Goal: Task Accomplishment & Management: Manage account settings

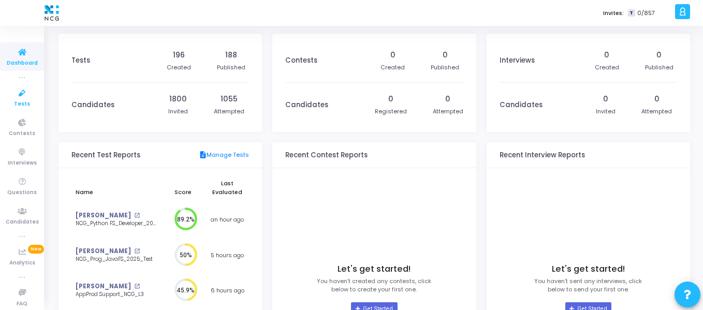
click at [22, 87] on icon at bounding box center [22, 93] width 22 height 13
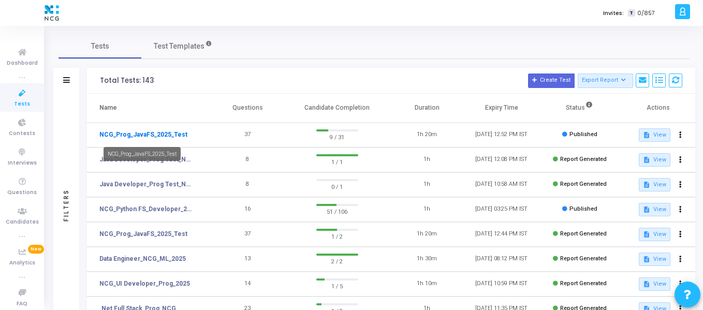
click at [134, 135] on link "NCG_Prog_JavaFS_2025_Test" at bounding box center [143, 134] width 88 height 9
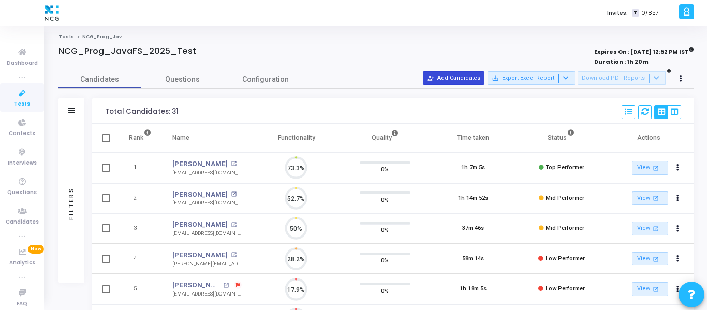
click at [473, 74] on button "person_add_alt Add Candidates" at bounding box center [454, 77] width 62 height 13
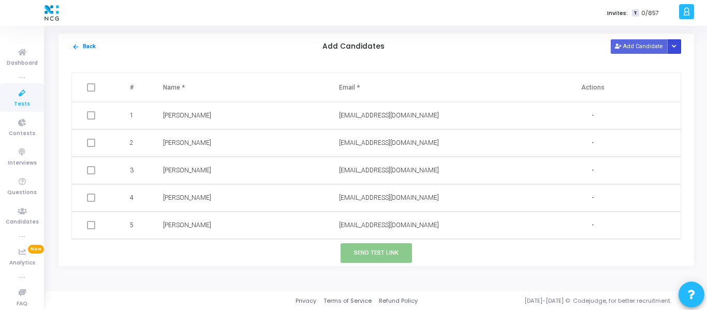
click at [673, 45] on icon "Button group with nested dropdown" at bounding box center [674, 46] width 5 height 5
click at [641, 65] on button "Upload Candidate List" at bounding box center [637, 67] width 79 height 14
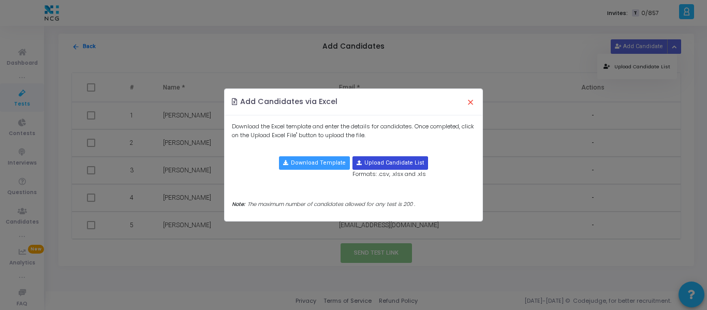
click at [380, 161] on input "file" at bounding box center [390, 163] width 75 height 12
type input "C:\fakepath\CodeJudge Test_Java.csv"
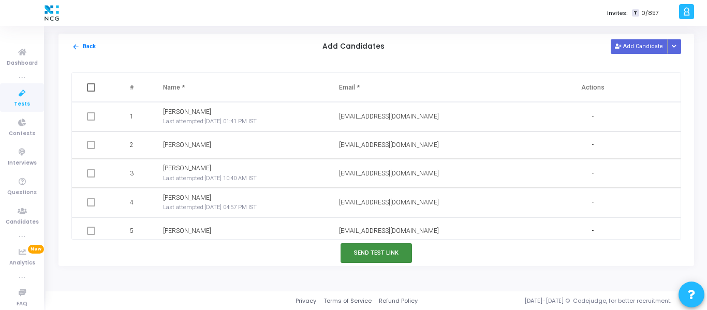
click at [376, 259] on button "Send Test Link" at bounding box center [376, 252] width 71 height 19
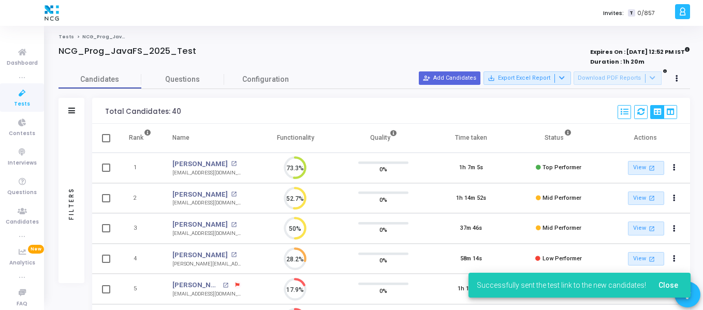
scroll to position [22, 26]
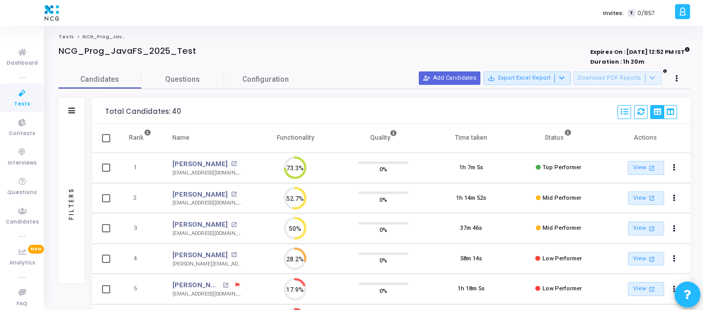
click at [25, 97] on icon at bounding box center [22, 93] width 22 height 13
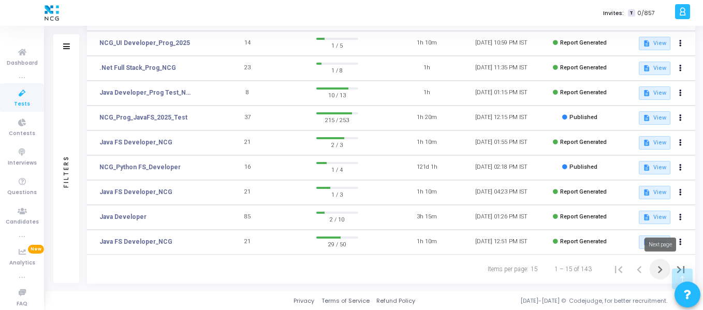
click at [659, 270] on icon "Next page" at bounding box center [660, 270] width 14 height 14
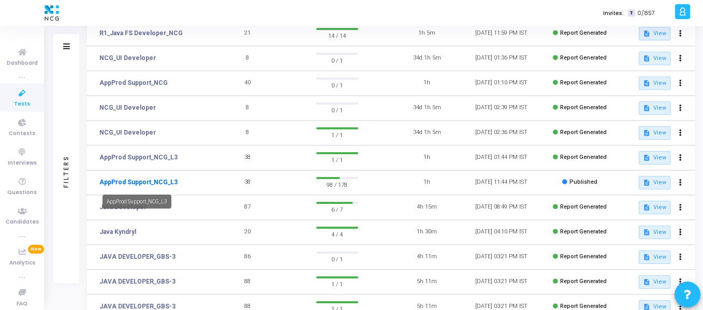
click at [115, 183] on link "AppProd Support_NCG_L3" at bounding box center [138, 182] width 78 height 9
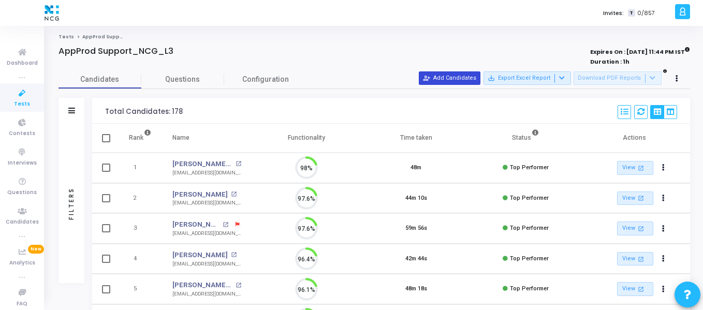
click at [462, 79] on button "person_add_alt Add Candidates" at bounding box center [450, 77] width 62 height 13
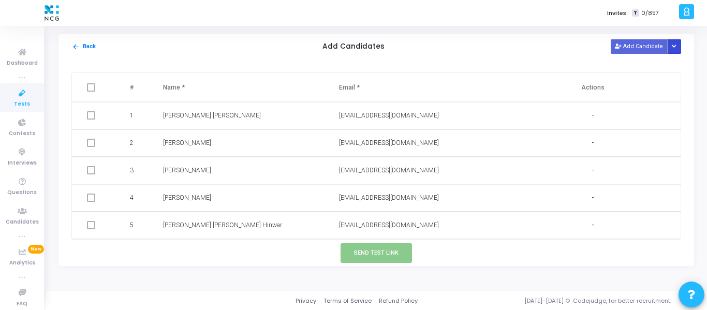
click at [673, 48] on icon "Button group with nested dropdown" at bounding box center [674, 46] width 5 height 5
click at [664, 63] on button "Upload Candidate List" at bounding box center [637, 67] width 79 height 14
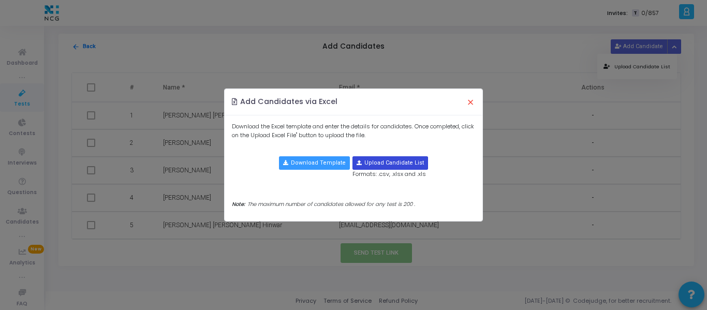
click at [395, 161] on input "file" at bounding box center [390, 163] width 75 height 12
type input "C:\fakepath\CodeJudge Test _Prod Support.csv"
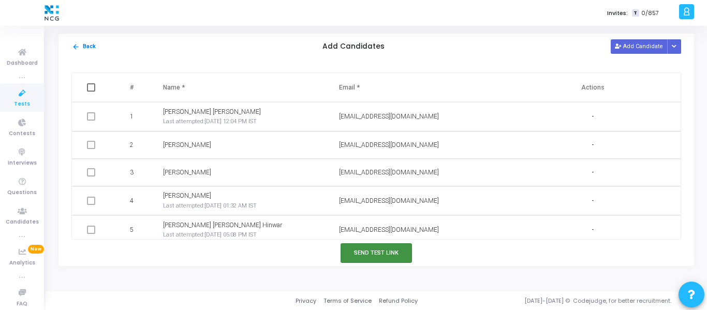
click at [362, 252] on button "Send Test Link" at bounding box center [376, 252] width 71 height 19
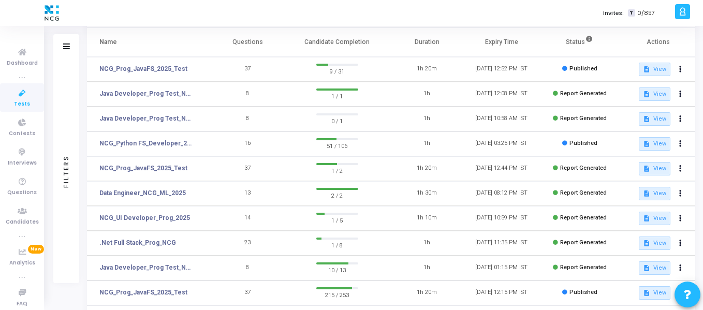
scroll to position [69, 0]
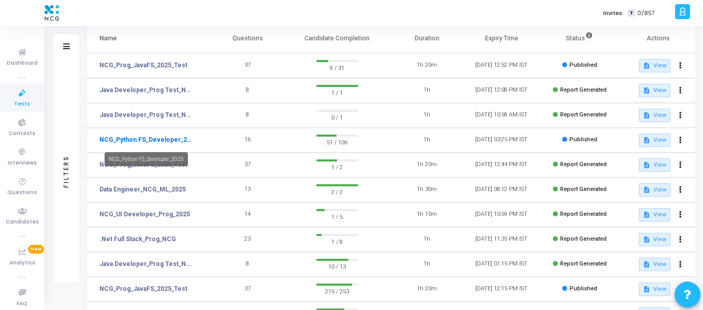
click at [143, 139] on link "NCG_Python FS_Developer_2025" at bounding box center [146, 139] width 95 height 9
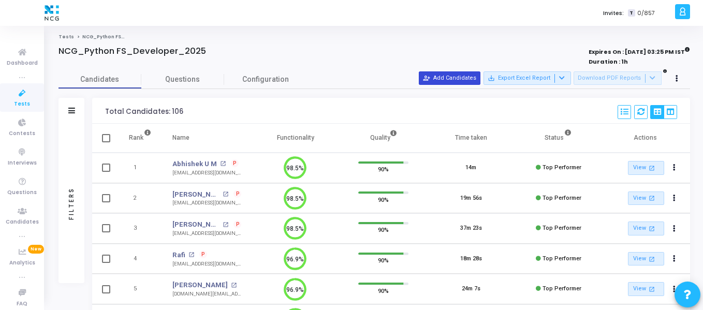
click at [459, 80] on button "person_add_alt Add Candidates" at bounding box center [450, 77] width 62 height 13
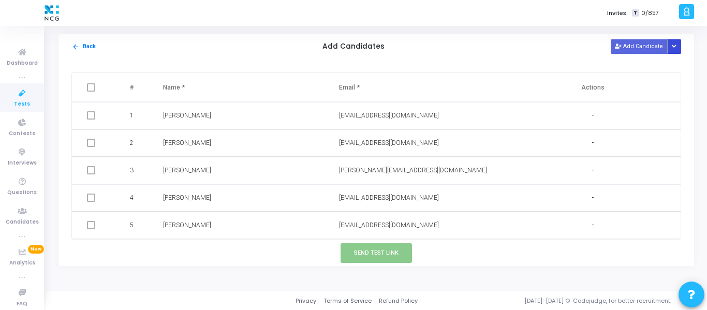
click at [677, 51] on button "Button group with nested dropdown" at bounding box center [675, 46] width 14 height 14
click at [647, 67] on button "Upload Candidate List" at bounding box center [637, 67] width 79 height 14
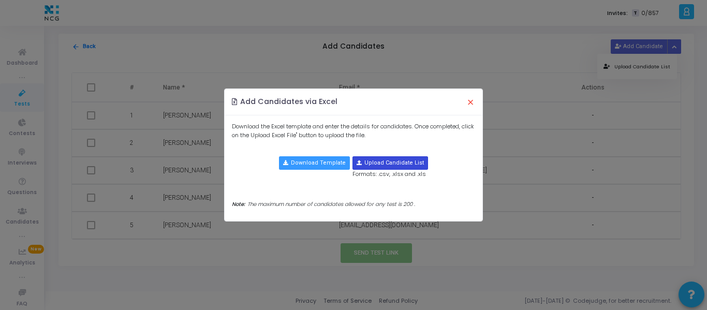
click at [395, 158] on input "file" at bounding box center [390, 163] width 75 height 12
type input "C:\fakepath\CodeJudge Test_Python.csv"
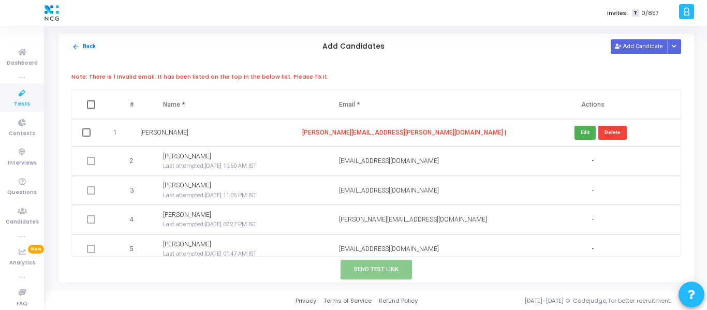
click at [397, 130] on span "[PERSON_NAME][EMAIL_ADDRESS][PERSON_NAME][DOMAIN_NAME] |" at bounding box center [404, 132] width 204 height 7
click at [580, 129] on button "Edit" at bounding box center [585, 133] width 21 height 14
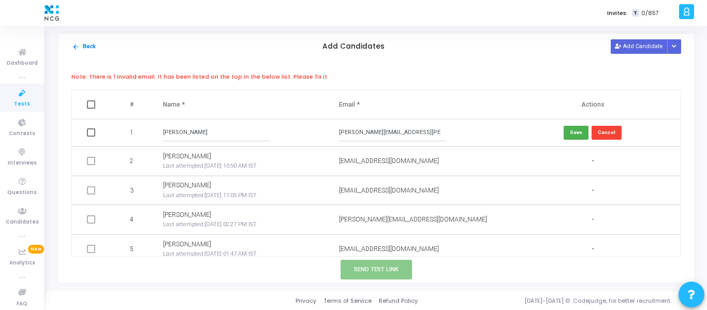
click at [418, 132] on input "[PERSON_NAME][EMAIL_ADDRESS][PERSON_NAME][DOMAIN_NAME] |" at bounding box center [392, 132] width 107 height 17
type input "[PERSON_NAME][EMAIL_ADDRESS][PERSON_NAME][DOMAIN_NAME]"
click at [575, 131] on button "Save" at bounding box center [576, 133] width 25 height 14
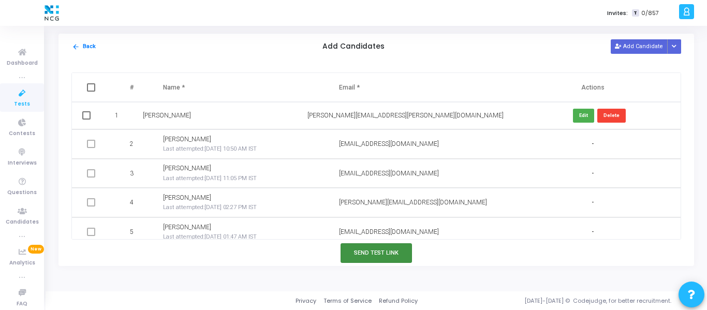
click at [385, 253] on button "Send Test Link" at bounding box center [376, 252] width 71 height 19
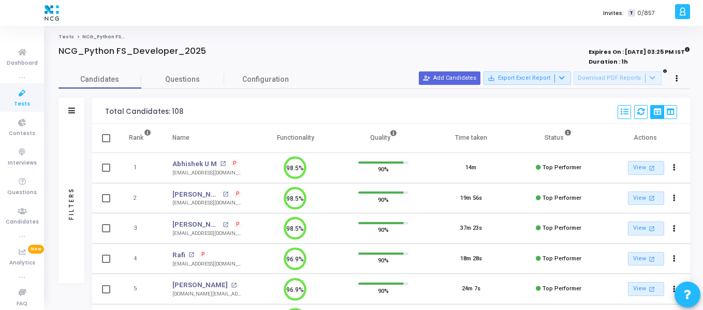
click at [191, 55] on h4 "NCG_Python FS_Developer_2025" at bounding box center [133, 51] width 148 height 10
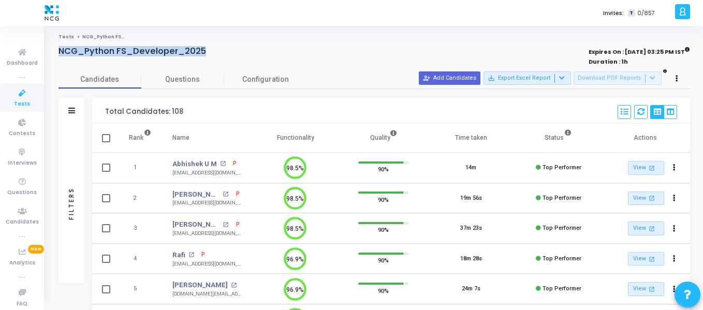
click at [191, 55] on h4 "NCG_Python FS_Developer_2025" at bounding box center [133, 51] width 148 height 10
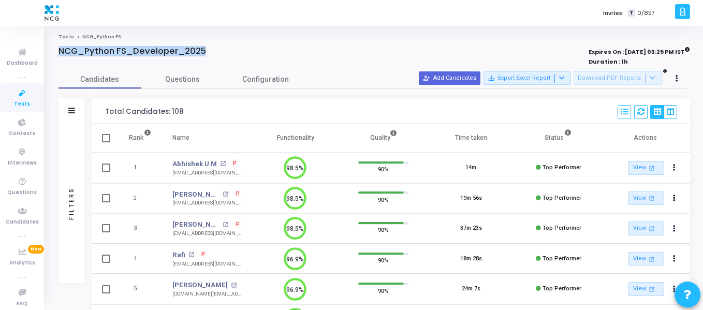
click at [191, 55] on h4 "NCG_Python FS_Developer_2025" at bounding box center [133, 51] width 148 height 10
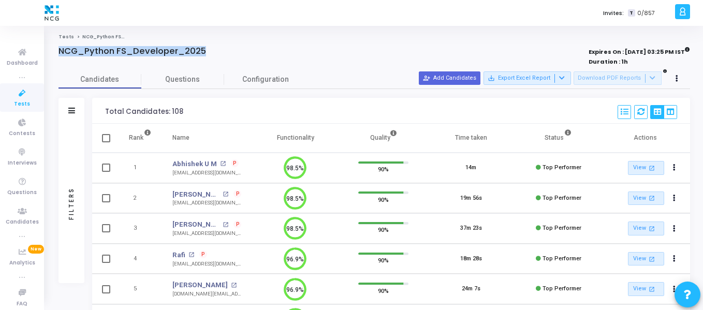
click at [191, 55] on h4 "NCG_Python FS_Developer_2025" at bounding box center [133, 51] width 148 height 10
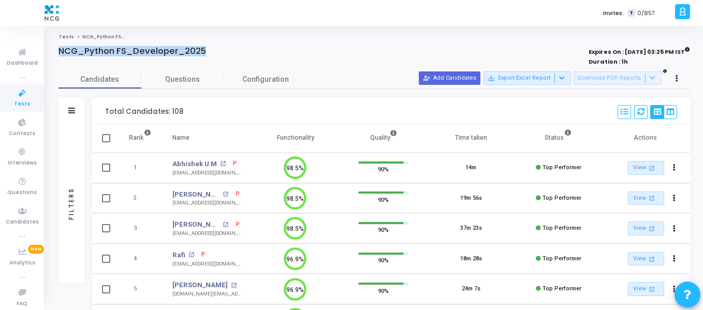
click at [191, 55] on h4 "NCG_Python FS_Developer_2025" at bounding box center [133, 51] width 148 height 10
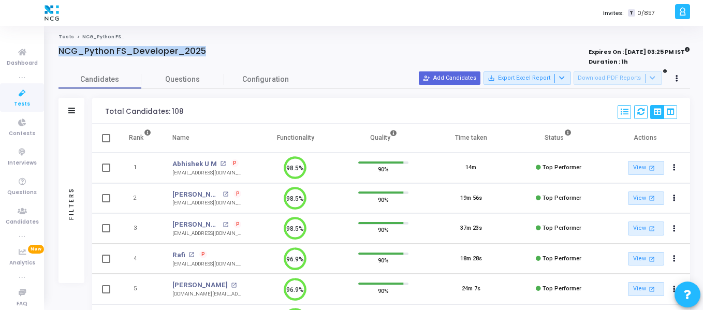
click at [191, 55] on h4 "NCG_Python FS_Developer_2025" at bounding box center [133, 51] width 148 height 10
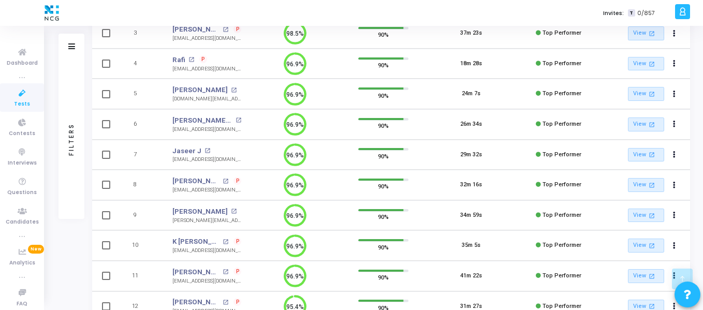
scroll to position [224, 0]
